Goal: Transaction & Acquisition: Purchase product/service

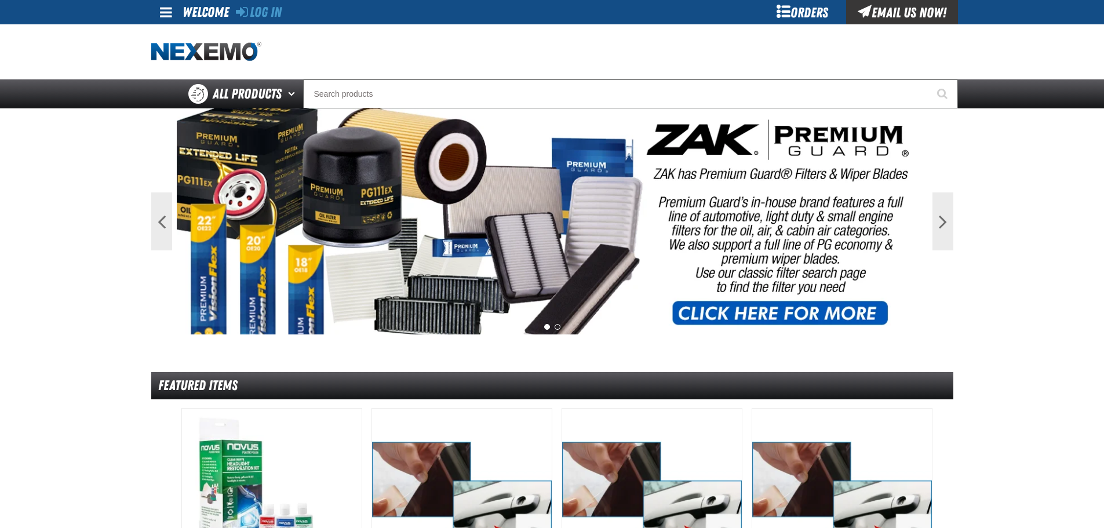
click at [289, 12] on div "Log In Log In Welcome Log In Orders Email Us Now!" at bounding box center [552, 12] width 811 height 24
click at [288, 12] on div "Log In Log In Welcome Log In Orders Email Us Now!" at bounding box center [552, 12] width 811 height 24
click at [282, 12] on link "Log In" at bounding box center [259, 12] width 46 height 16
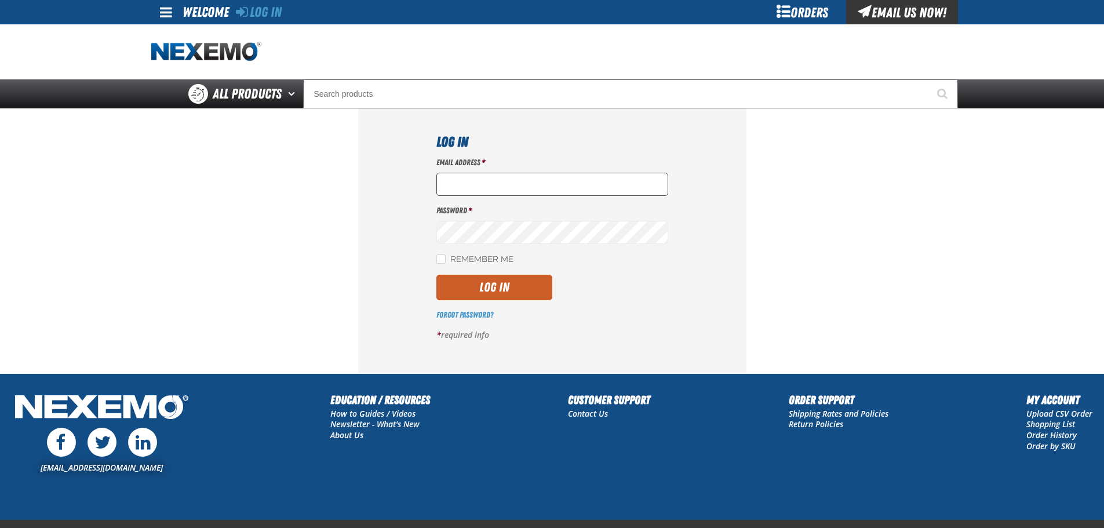
click at [472, 188] on input "Email Address *" at bounding box center [552, 184] width 232 height 23
type input "nfederman@vtaig.com"
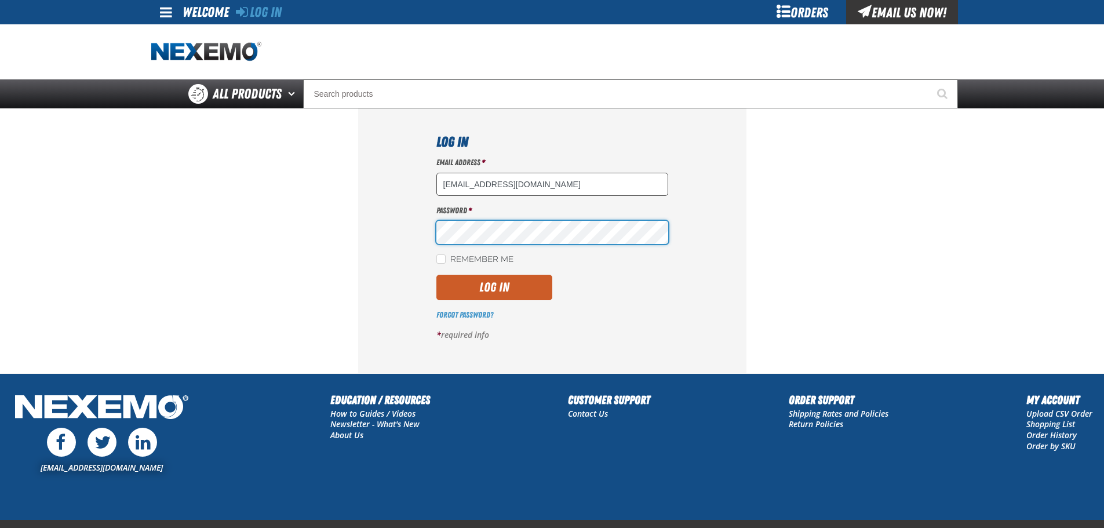
click at [436, 275] on button "Log In" at bounding box center [494, 287] width 116 height 25
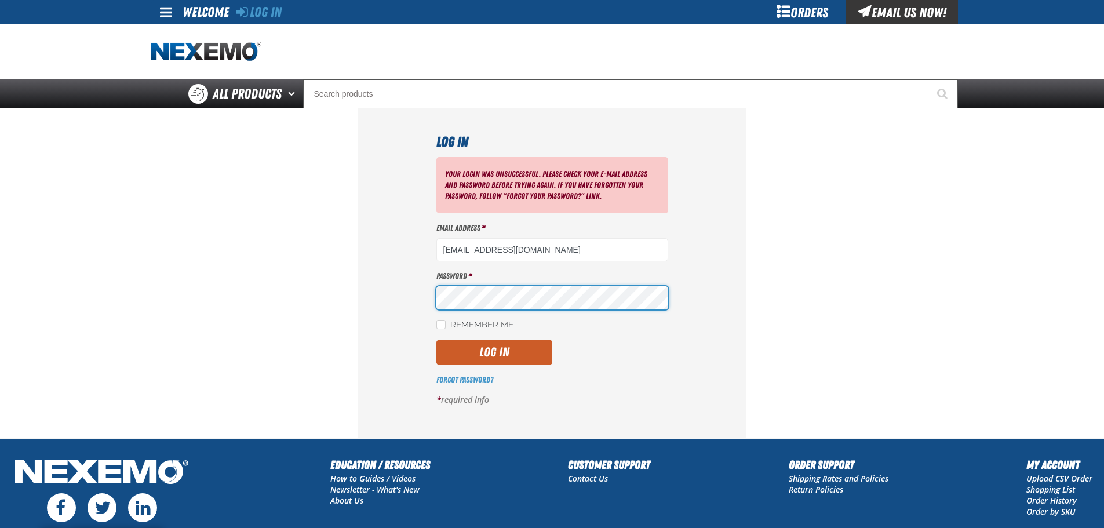
click at [436, 340] on button "Log In" at bounding box center [494, 352] width 116 height 25
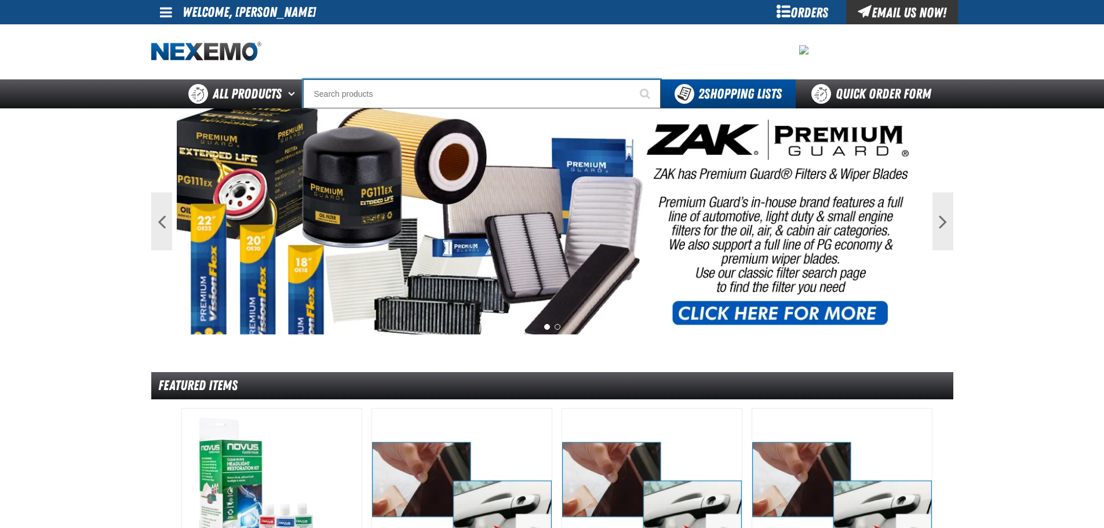
click at [345, 96] on input "Search" at bounding box center [482, 93] width 358 height 29
type input "c"
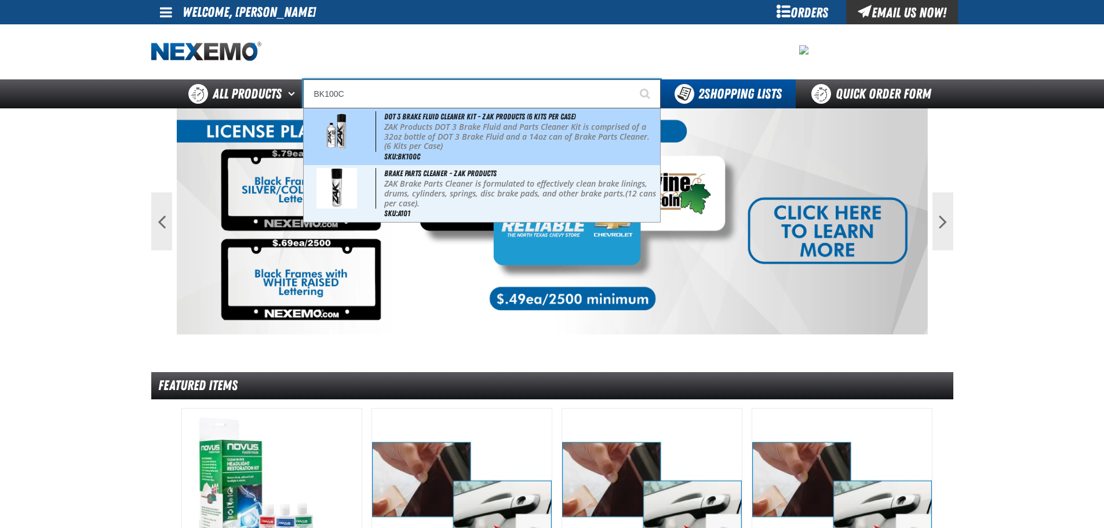
click at [404, 129] on p "ZAK Products DOT 3 Brake Fluid and Parts Cleaner Kit is comprised of a 32oz bot…" at bounding box center [520, 136] width 273 height 29
type input "DOT 3 Brake Fluid Cleaner Kit - ZAK Products (6 Kits per Case)"
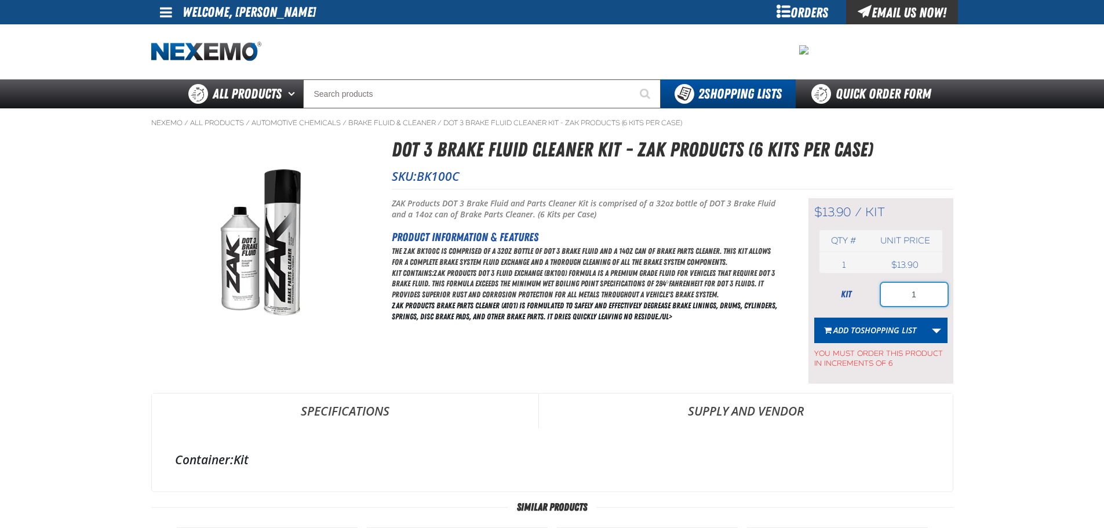
click at [925, 290] on input "1" at bounding box center [914, 294] width 67 height 23
type input "36"
click at [904, 333] on span "Shopping List" at bounding box center [888, 329] width 56 height 11
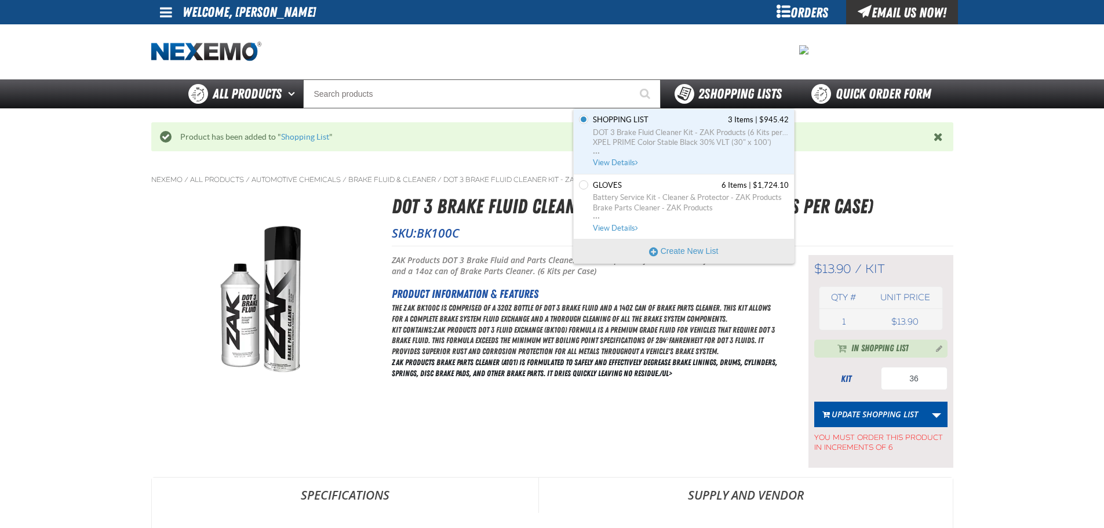
click at [739, 90] on span "2 Shopping Lists" at bounding box center [739, 94] width 83 height 16
click at [665, 125] on link "Shopping List 3 Items | $945.42 DOT 3 Brake Fluid Cleaner Kit - ZAK Products (6…" at bounding box center [689, 141] width 198 height 53
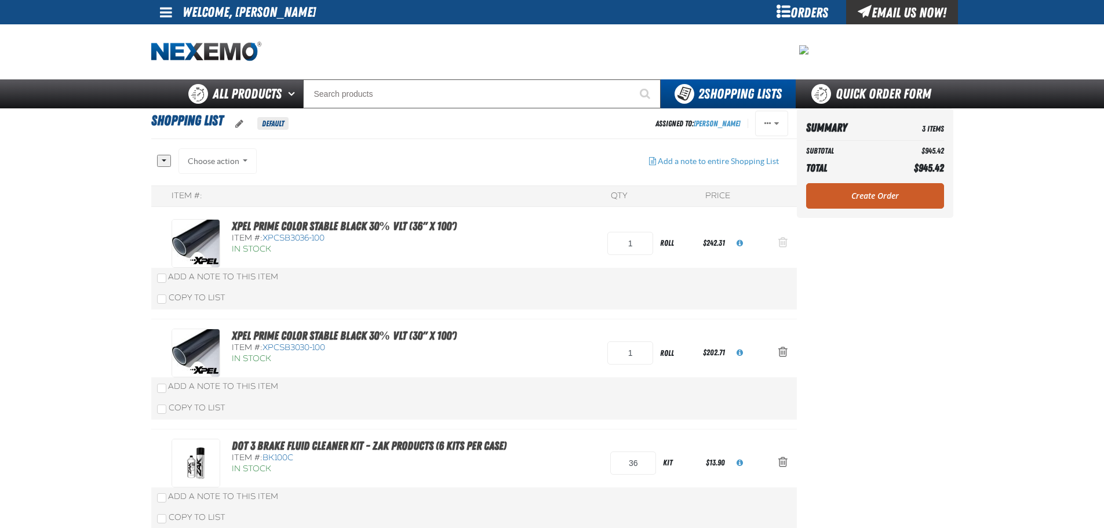
click at [785, 243] on span "Action Remove XPEL PRIME Color Stable Black 30% VLT (36&quot; x 100&#039;) from…" at bounding box center [782, 242] width 9 height 12
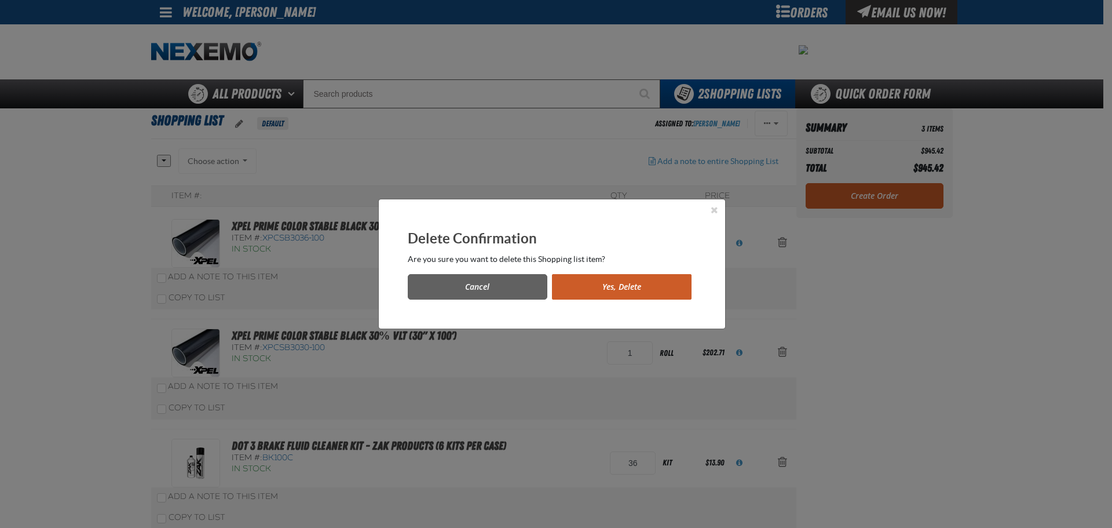
click at [641, 271] on div "Cancel Yes, Delete" at bounding box center [552, 282] width 289 height 35
click at [633, 286] on button "Yes, Delete" at bounding box center [622, 286] width 140 height 25
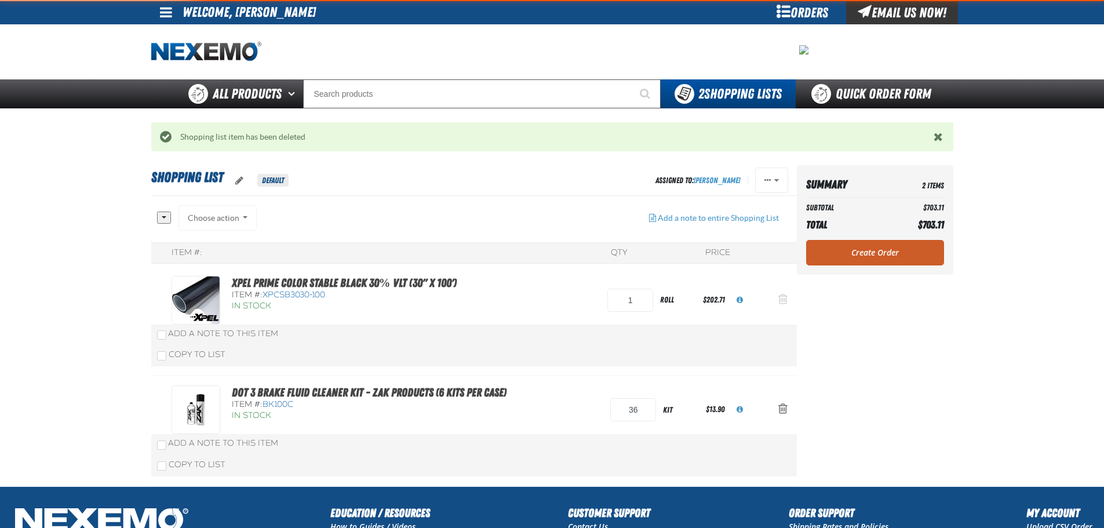
click at [780, 300] on span "Action Remove XPEL PRIME Color Stable Black 30% VLT (30&quot; x 100&#039;) from…" at bounding box center [782, 299] width 9 height 12
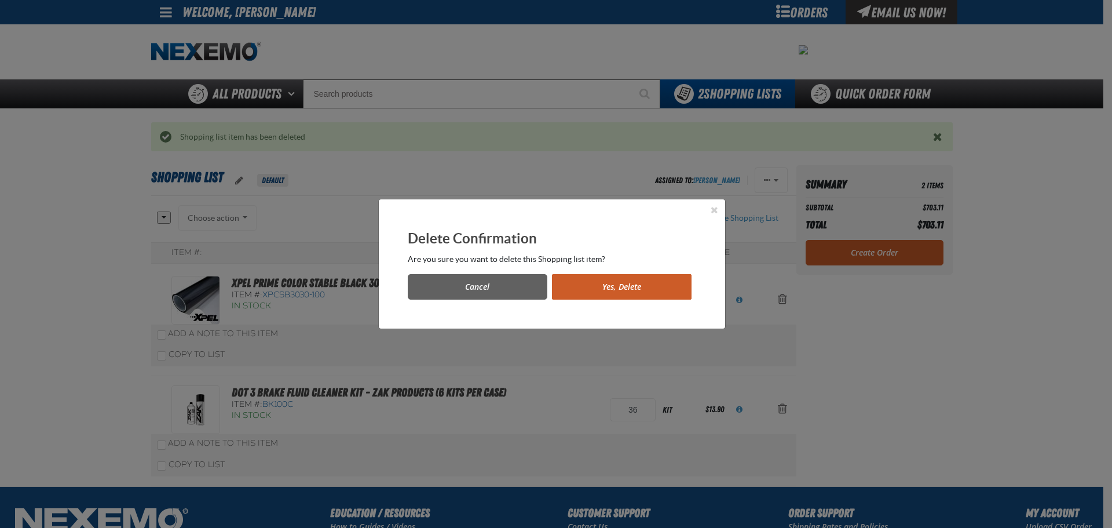
click at [658, 294] on button "Yes, Delete" at bounding box center [622, 286] width 140 height 25
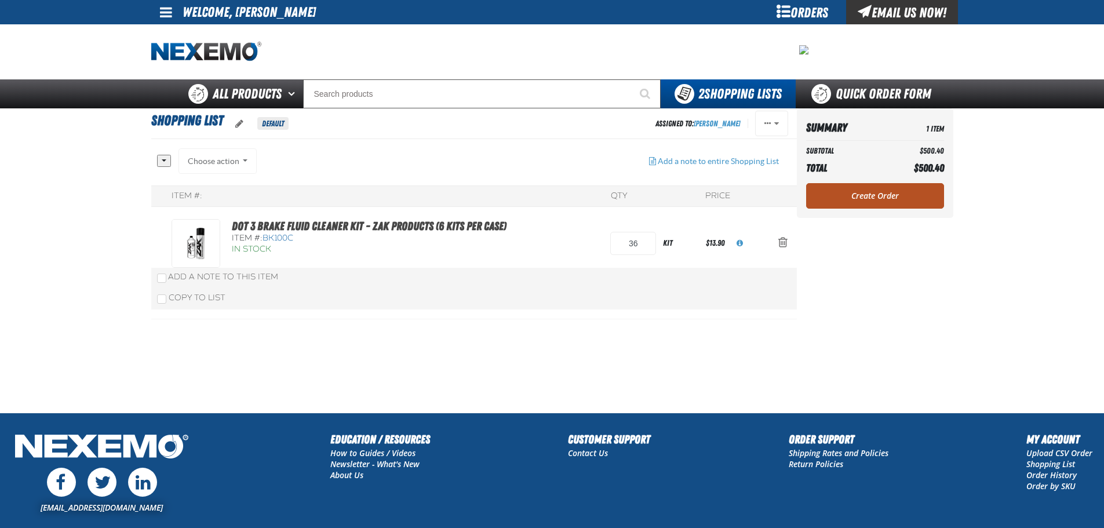
click at [855, 209] on div "Summary 1 Item Subtotal $500.40 Total $500.40 Loading... Create Order" at bounding box center [875, 163] width 156 height 110
click at [862, 196] on link "Create Order" at bounding box center [875, 195] width 138 height 25
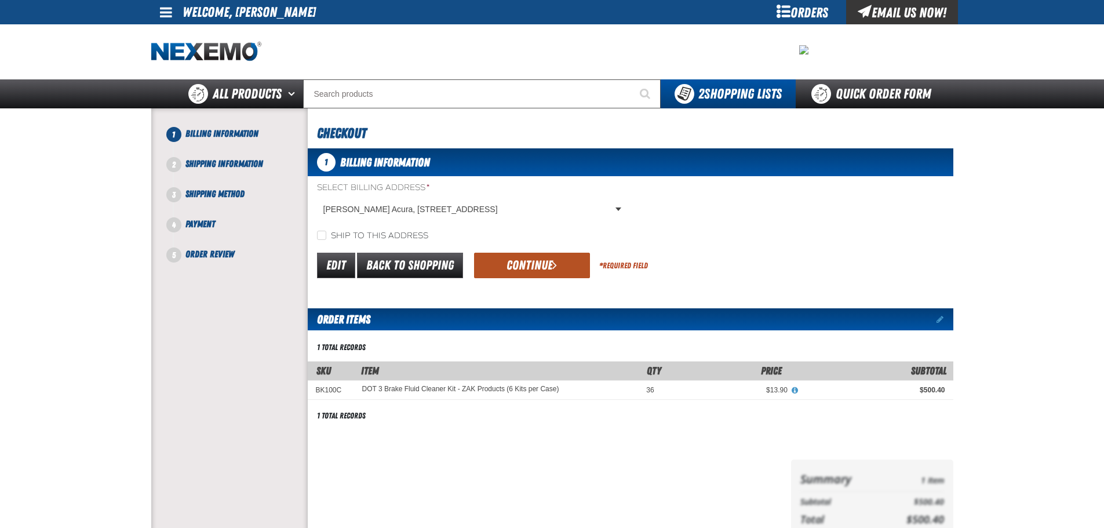
click at [569, 257] on button "Continue" at bounding box center [532, 265] width 116 height 25
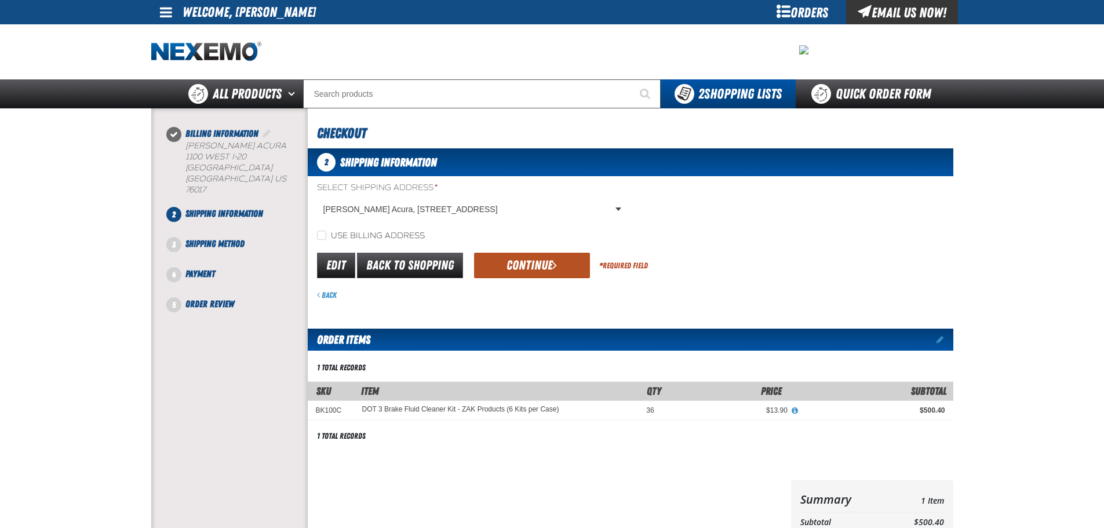
click at [545, 262] on button "Continue" at bounding box center [532, 265] width 116 height 25
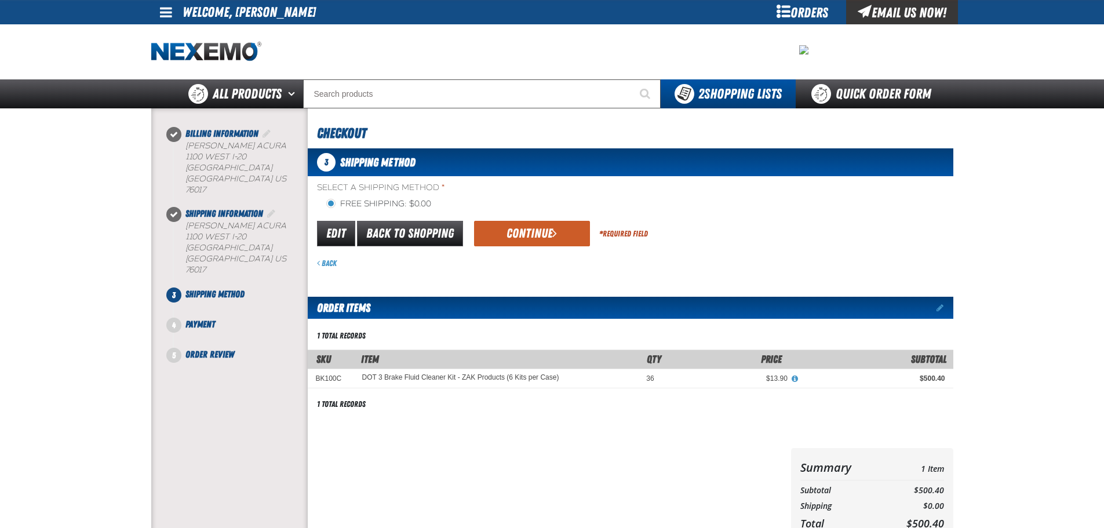
click at [521, 253] on form "flat_rate_2 primary Edit Back to Shopping Continue * Required Field Back" at bounding box center [630, 244] width 645 height 50
click at [524, 240] on button "Continue" at bounding box center [532, 233] width 116 height 25
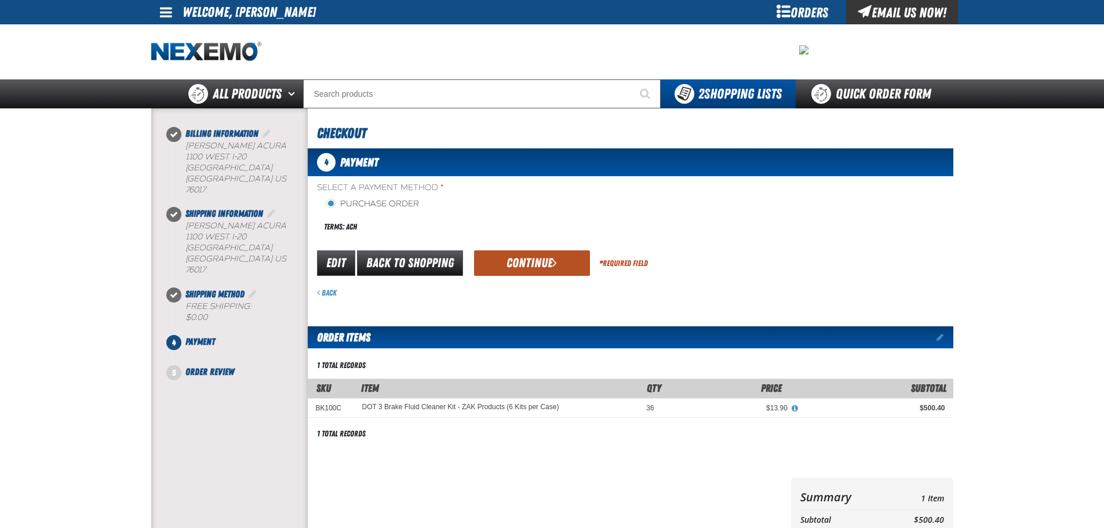
click at [504, 261] on button "Continue" at bounding box center [532, 262] width 116 height 25
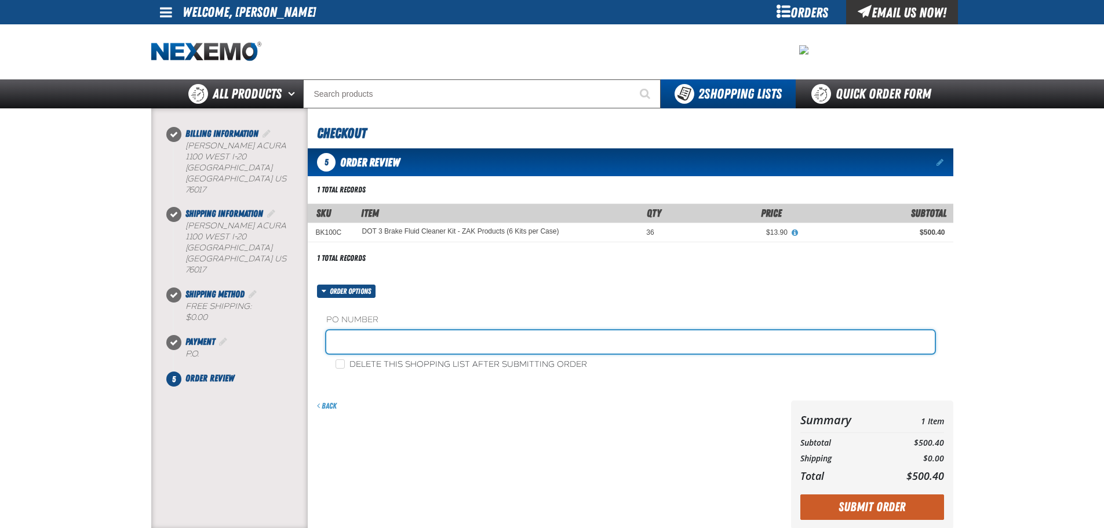
click at [370, 340] on input "text" at bounding box center [630, 341] width 608 height 23
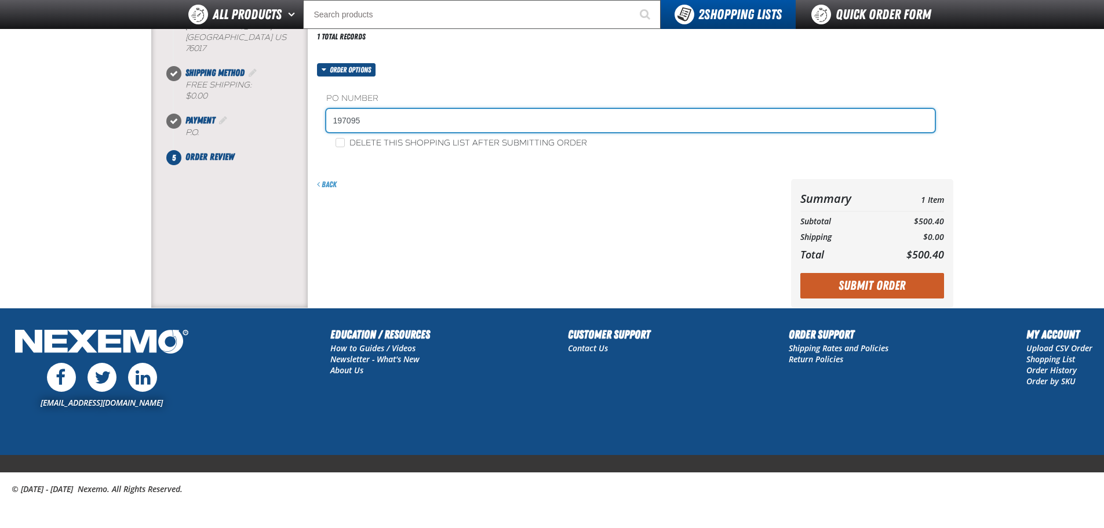
scroll to position [194, 0]
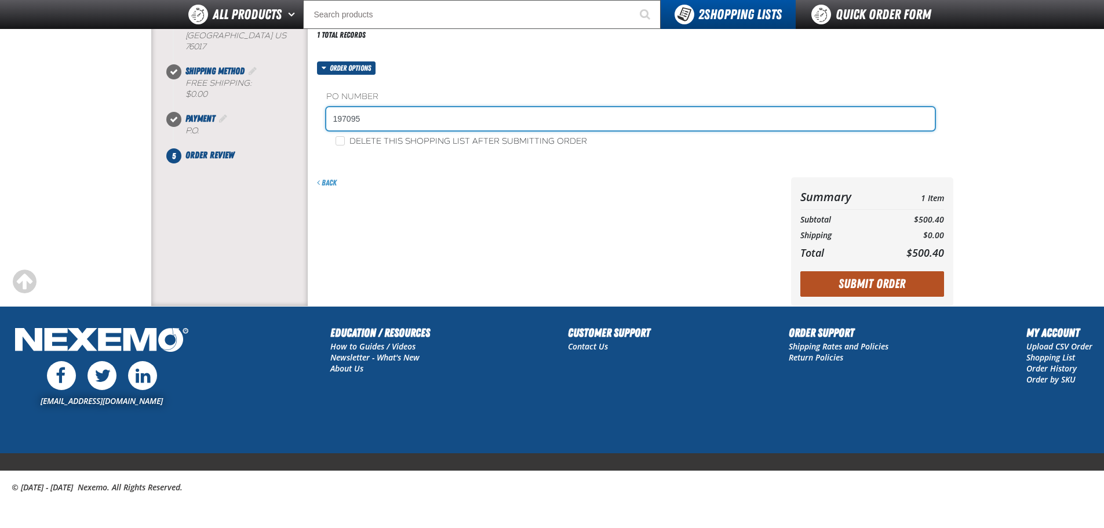
type input "197095"
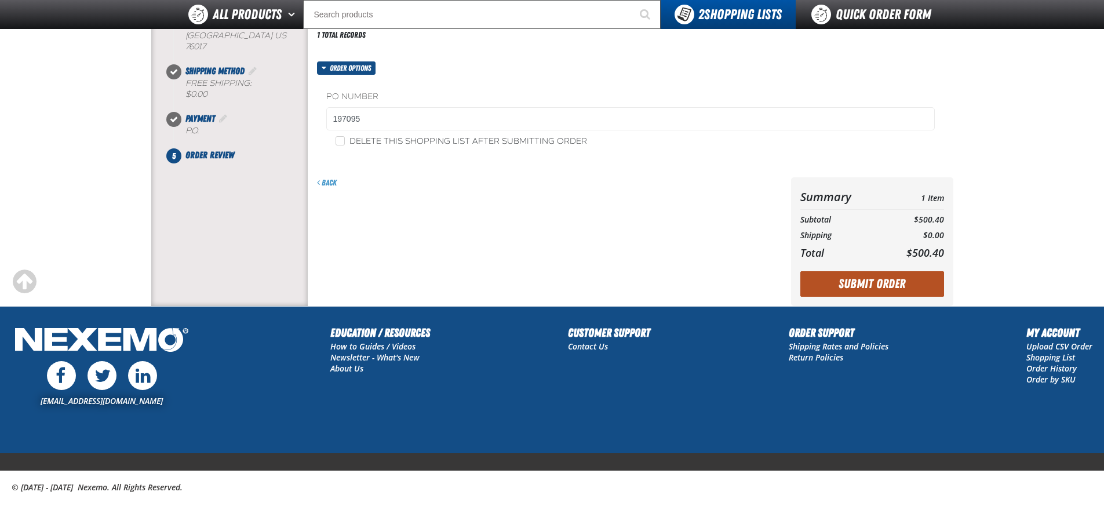
click at [844, 273] on button "Submit Order" at bounding box center [872, 283] width 144 height 25
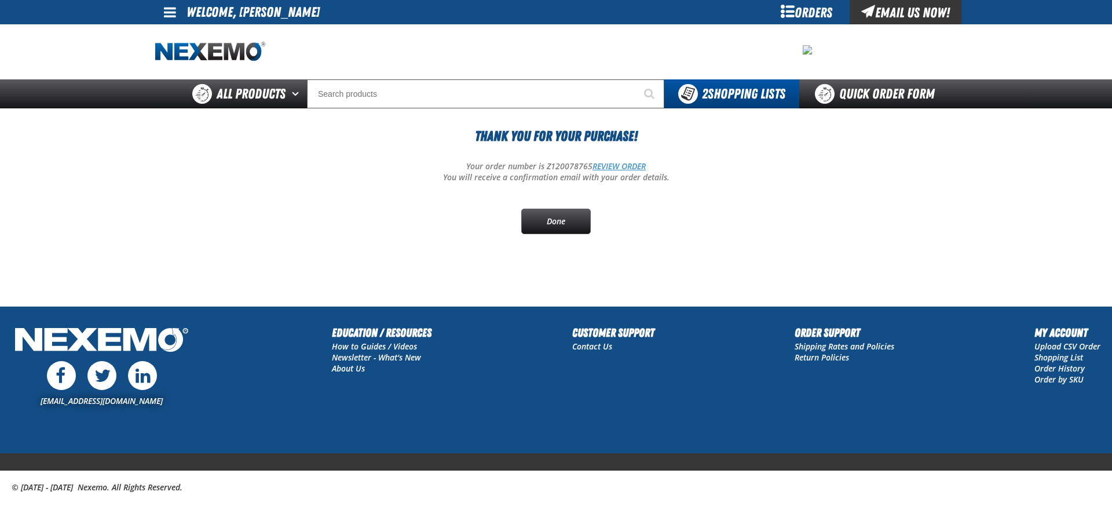
click at [604, 164] on link "REVIEW ORDER" at bounding box center [619, 165] width 53 height 11
